Goal: Transaction & Acquisition: Purchase product/service

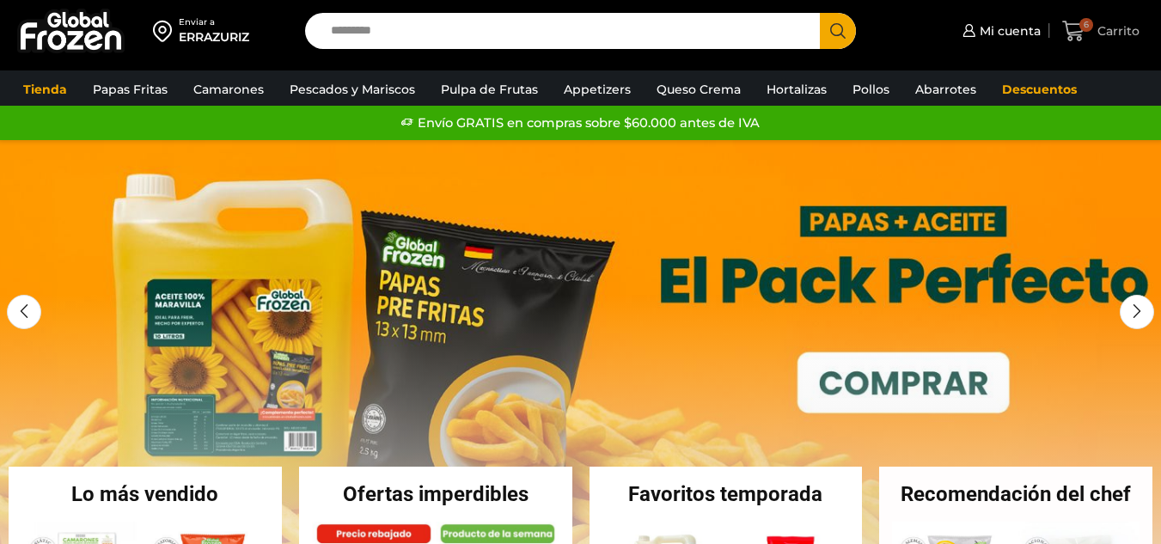
click at [1075, 21] on icon at bounding box center [1073, 31] width 23 height 23
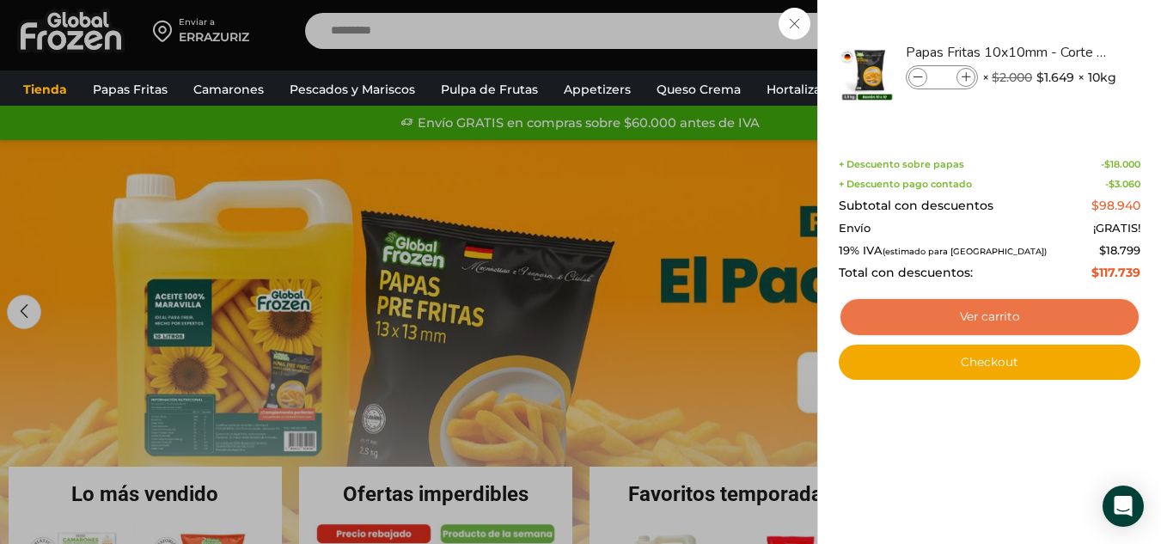
click at [945, 315] on link "Ver carrito" at bounding box center [990, 317] width 302 height 40
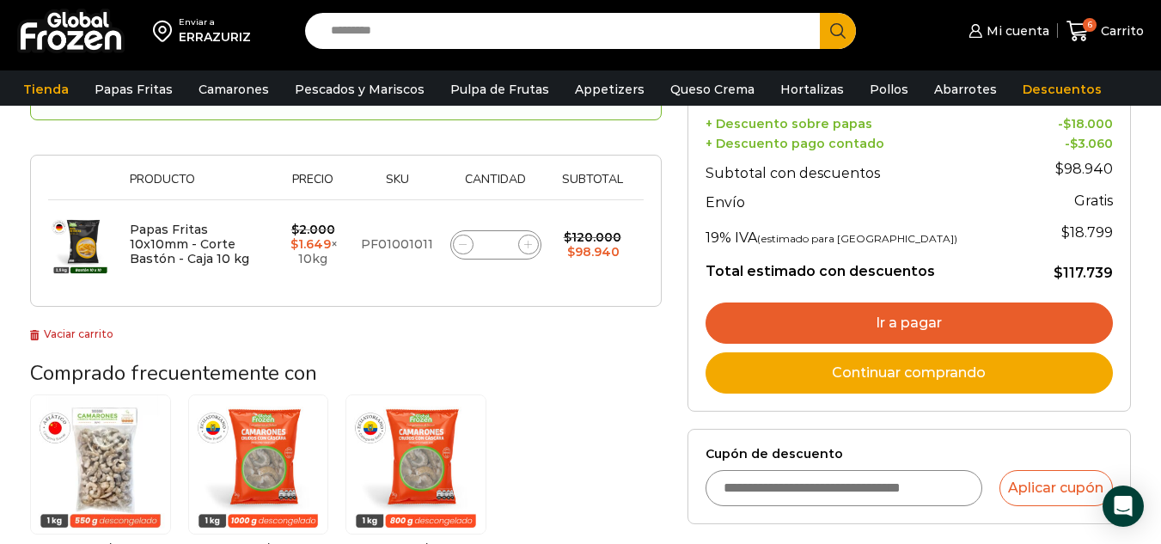
scroll to position [344, 0]
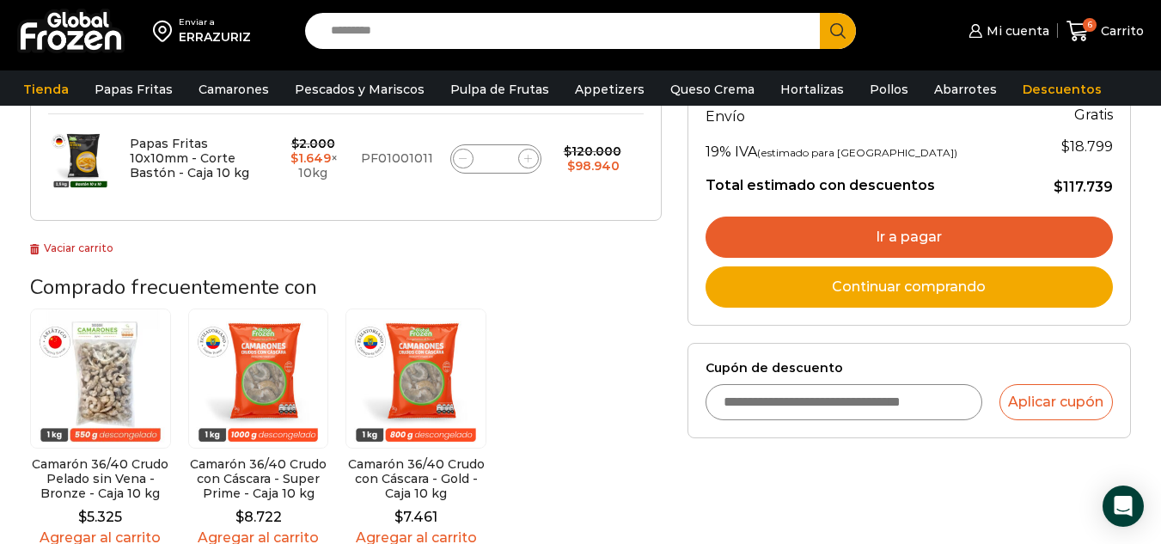
click at [947, 236] on link "Ir a pagar" at bounding box center [909, 237] width 407 height 41
click at [940, 233] on link "Ir a pagar" at bounding box center [909, 237] width 407 height 41
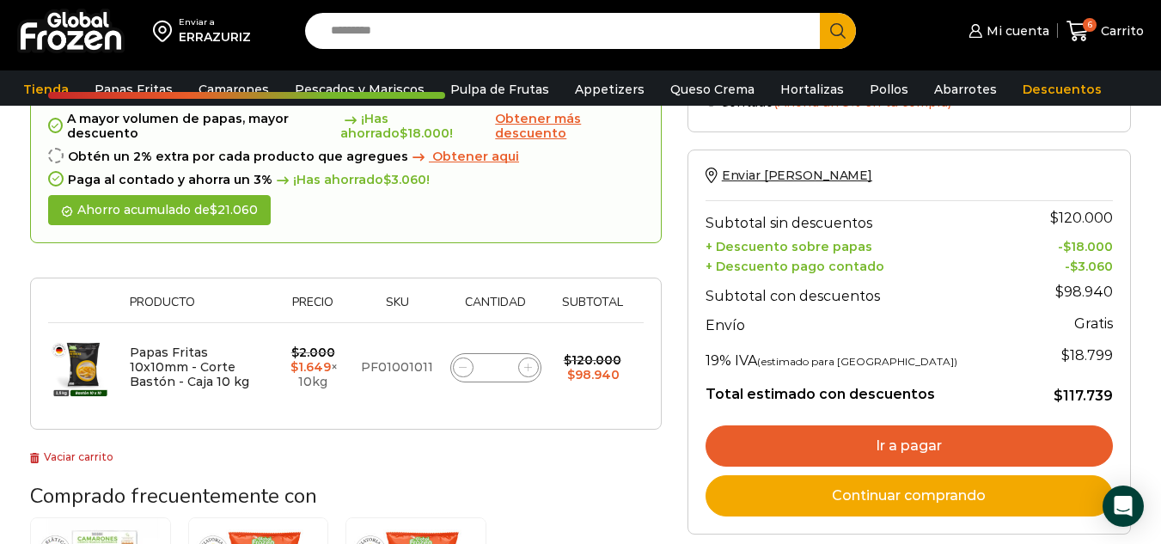
scroll to position [86, 0]
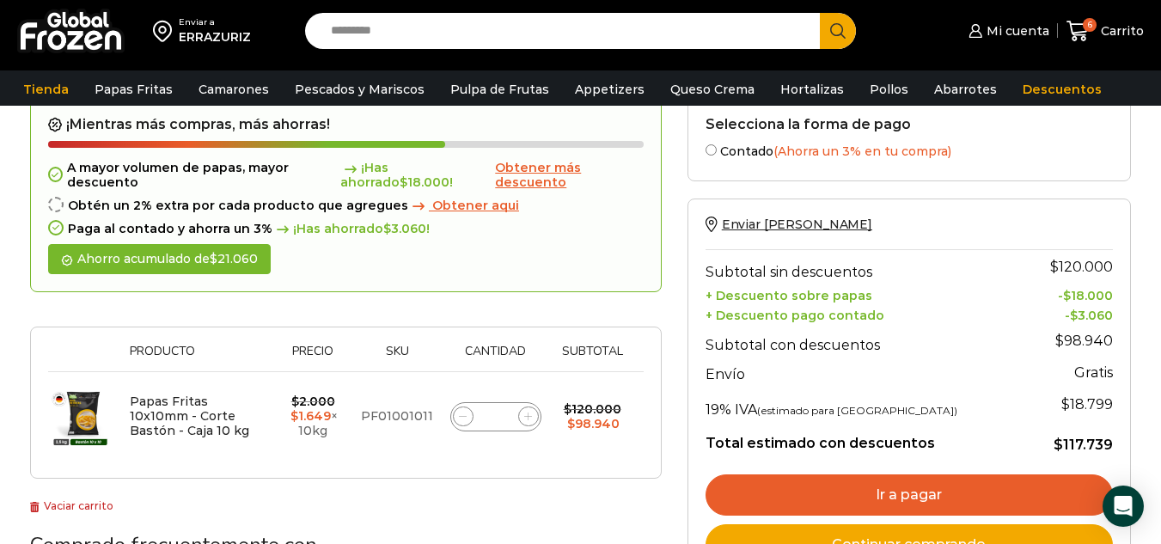
click at [784, 496] on link "Ir a pagar" at bounding box center [909, 494] width 407 height 41
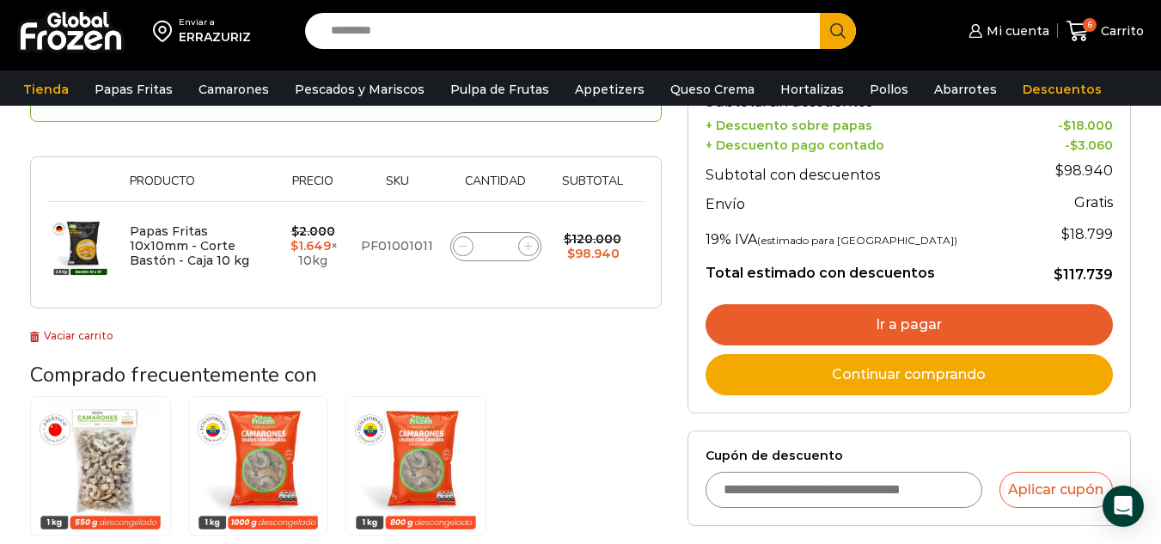
scroll to position [118, 0]
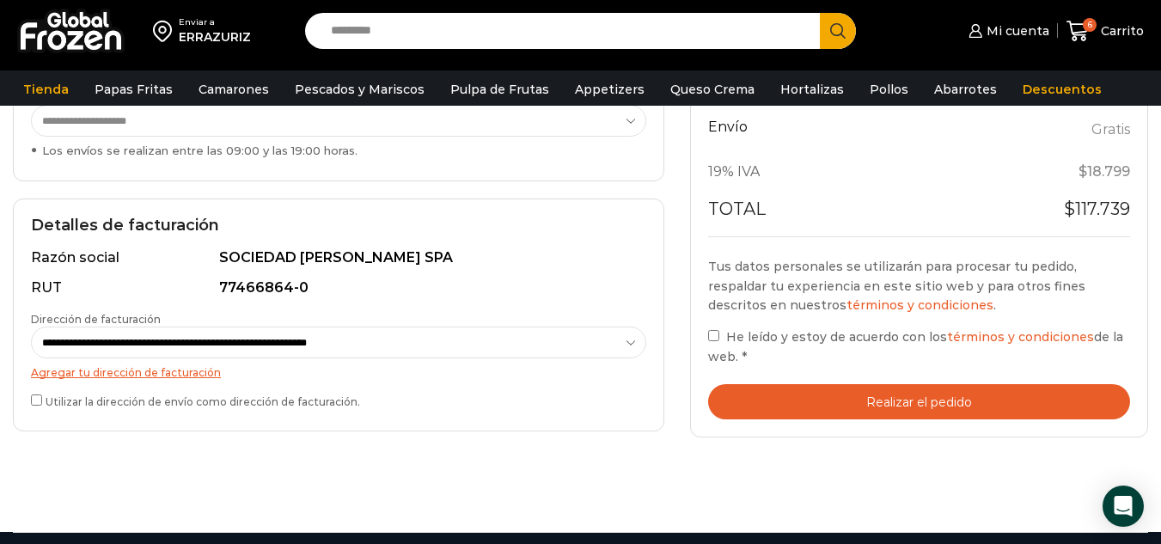
scroll to position [430, 0]
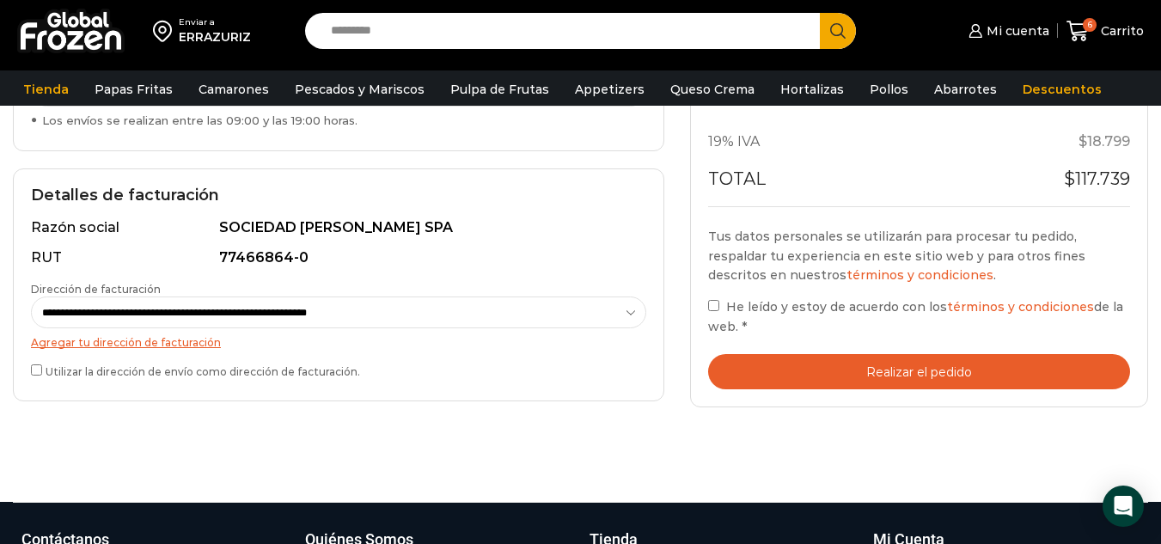
click at [913, 371] on button "Realizar el pedido" at bounding box center [919, 371] width 422 height 35
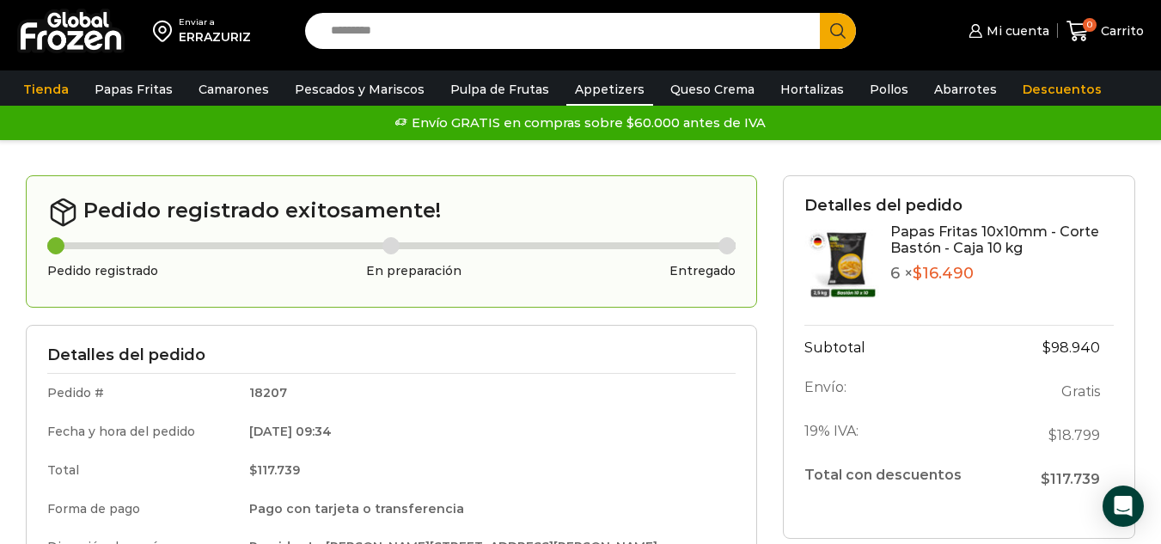
click at [585, 94] on link "Appetizers" at bounding box center [609, 89] width 87 height 33
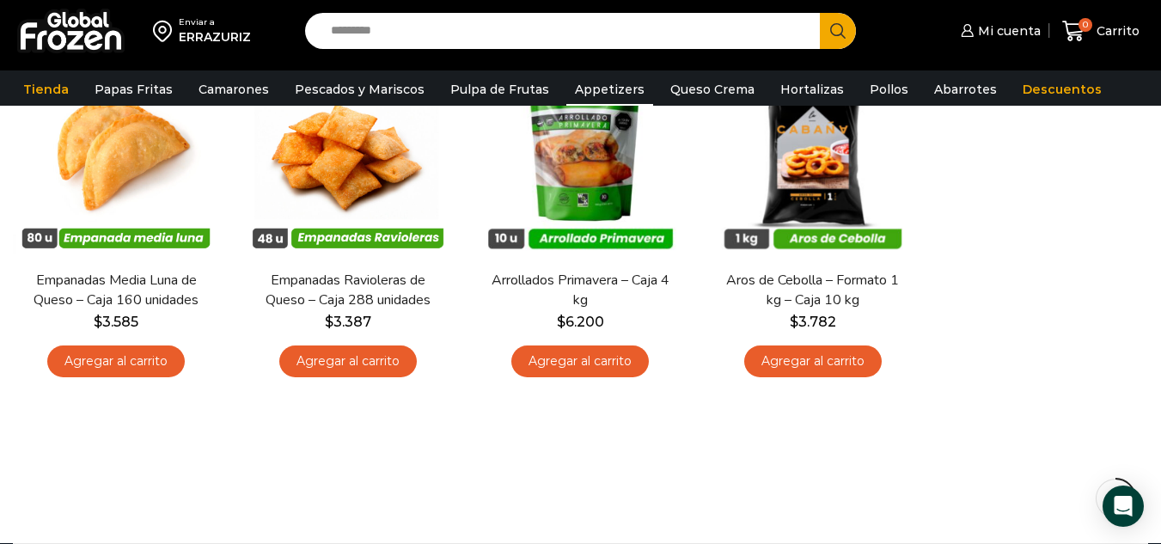
scroll to position [172, 0]
